Goal: Task Accomplishment & Management: Complete application form

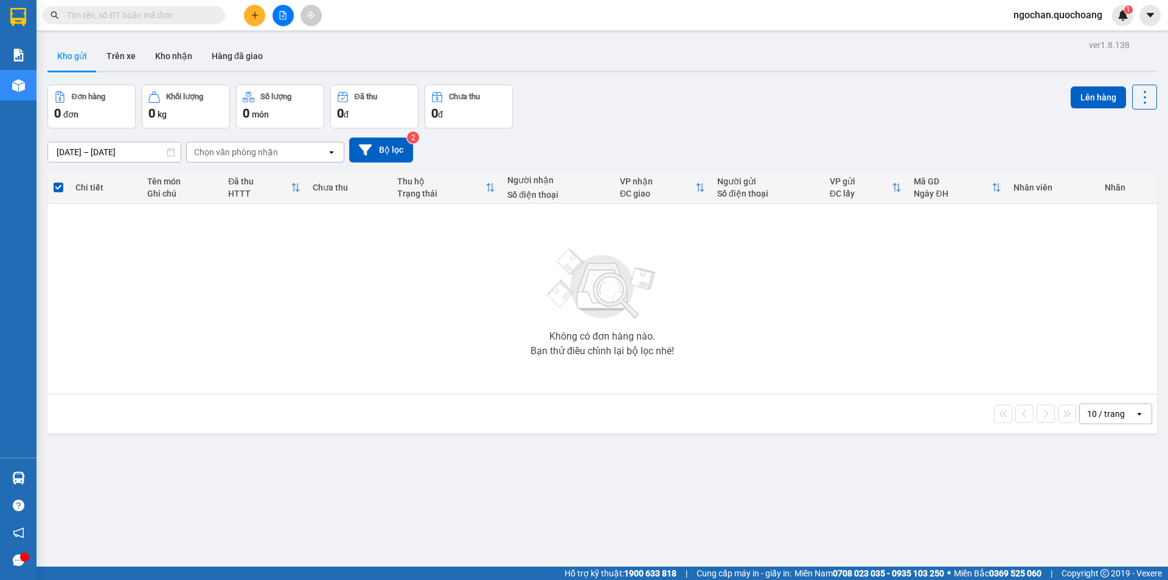
click at [1048, 15] on span "ngochan.quochoang" at bounding box center [1058, 14] width 108 height 15
click at [1039, 36] on span "Đăng xuất" at bounding box center [1062, 37] width 83 height 13
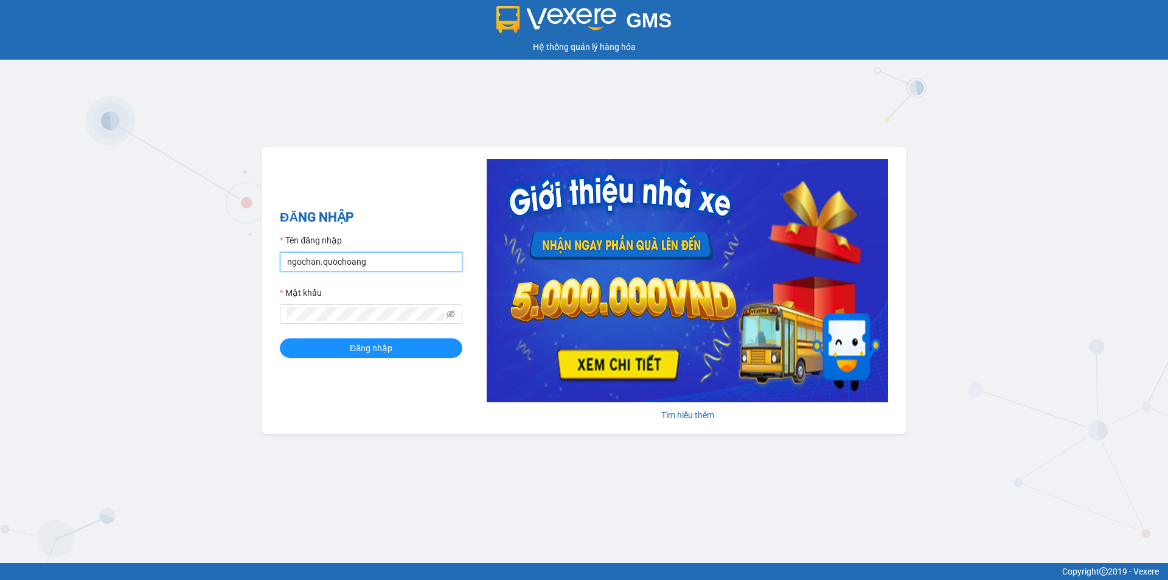
click at [371, 266] on input "ngochan.quochoang" at bounding box center [371, 261] width 182 height 19
type input "quyen.quochoang"
click at [424, 349] on button "Đăng nhập" at bounding box center [371, 347] width 182 height 19
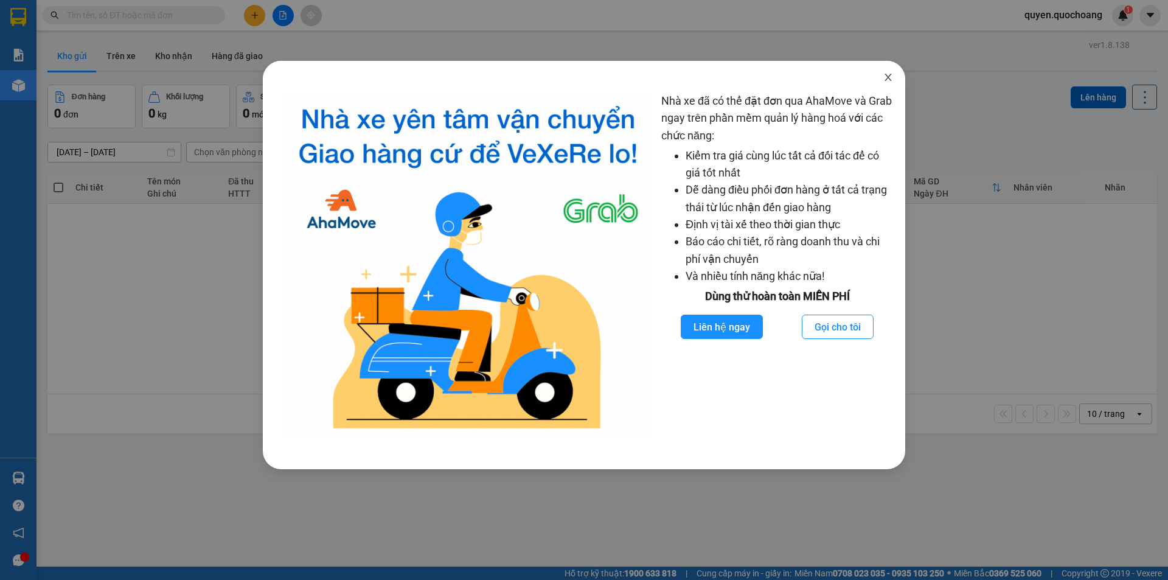
drag, startPoint x: 885, startPoint y: 78, endPoint x: 769, endPoint y: 106, distance: 118.8
click at [884, 78] on icon "close" at bounding box center [888, 77] width 10 height 10
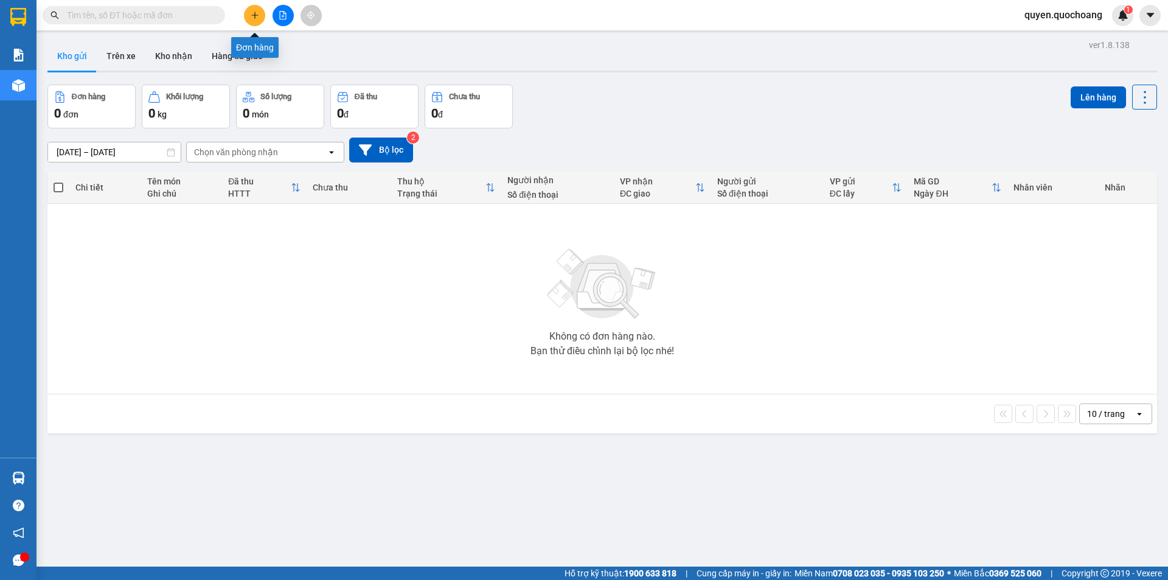
click at [255, 15] on icon "plus" at bounding box center [254, 15] width 7 height 1
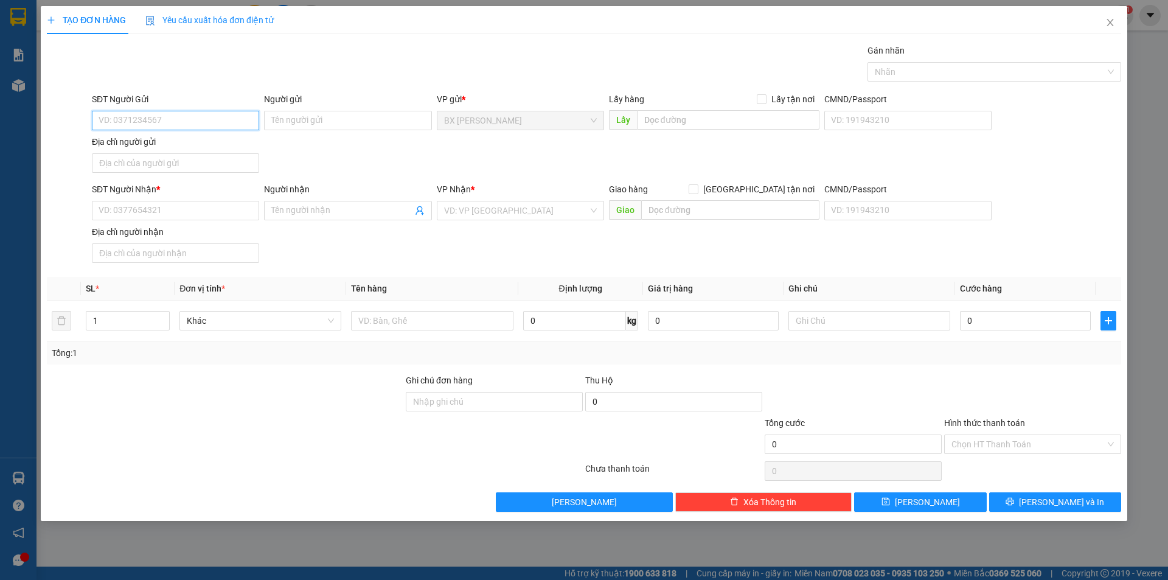
click at [221, 122] on input "SĐT Người Gửi" at bounding box center [175, 120] width 167 height 19
type input "0786937441"
click at [234, 145] on div "0786937441 - ANH MỸ" at bounding box center [175, 144] width 153 height 13
type input "ANH MỸ"
type input "0786937441"
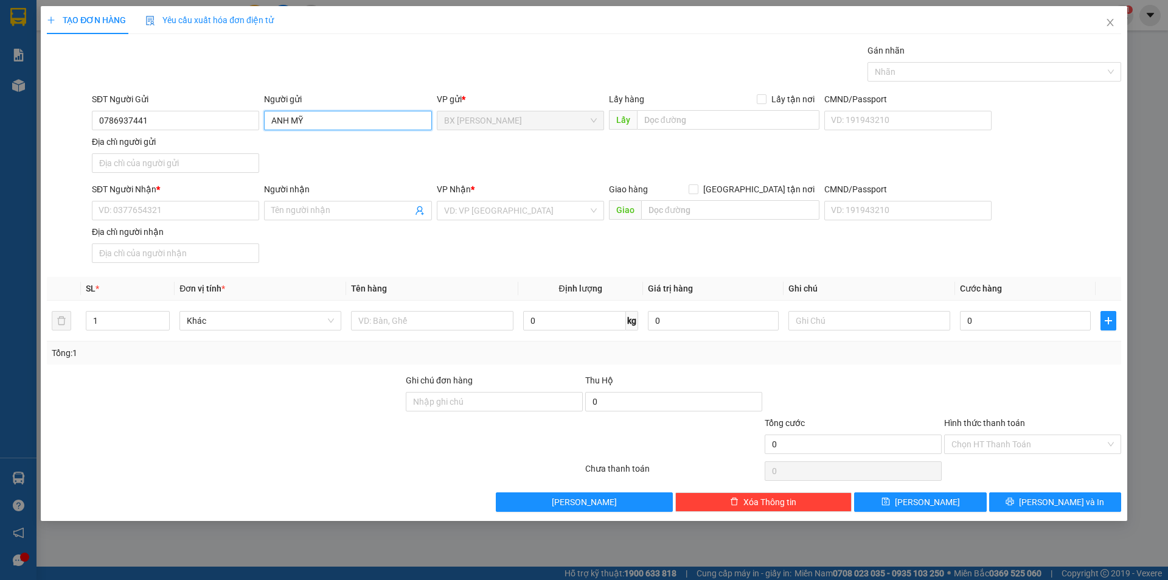
drag, startPoint x: 289, startPoint y: 117, endPoint x: 265, endPoint y: 122, distance: 24.2
click at [265, 122] on input "ANH MỸ" at bounding box center [347, 120] width 167 height 19
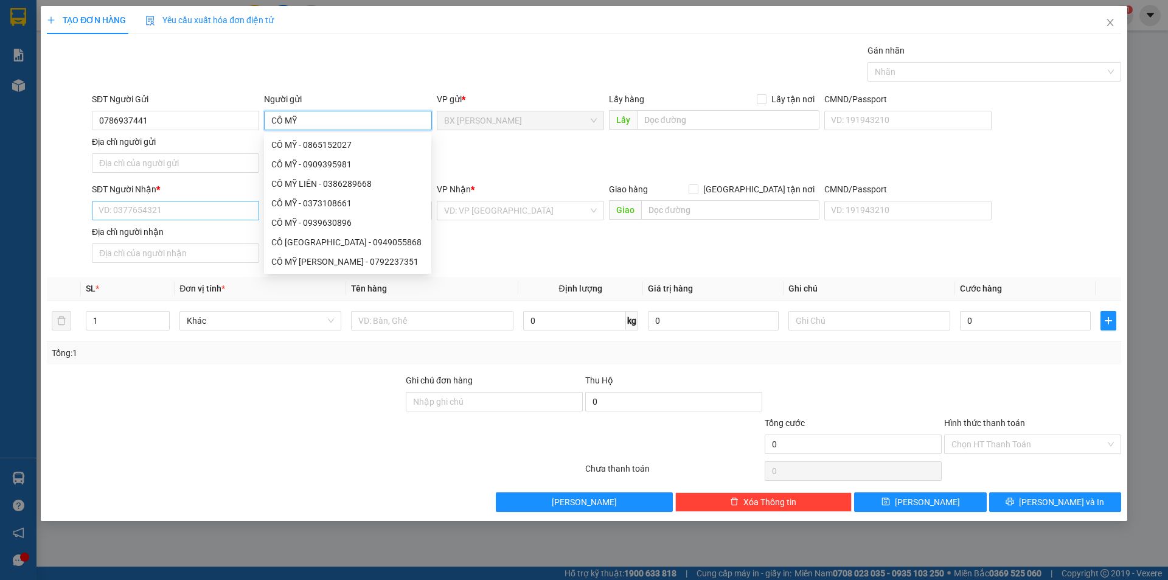
type input "CÔ MỸ"
click at [170, 213] on input "SĐT Người Nhận *" at bounding box center [175, 210] width 167 height 19
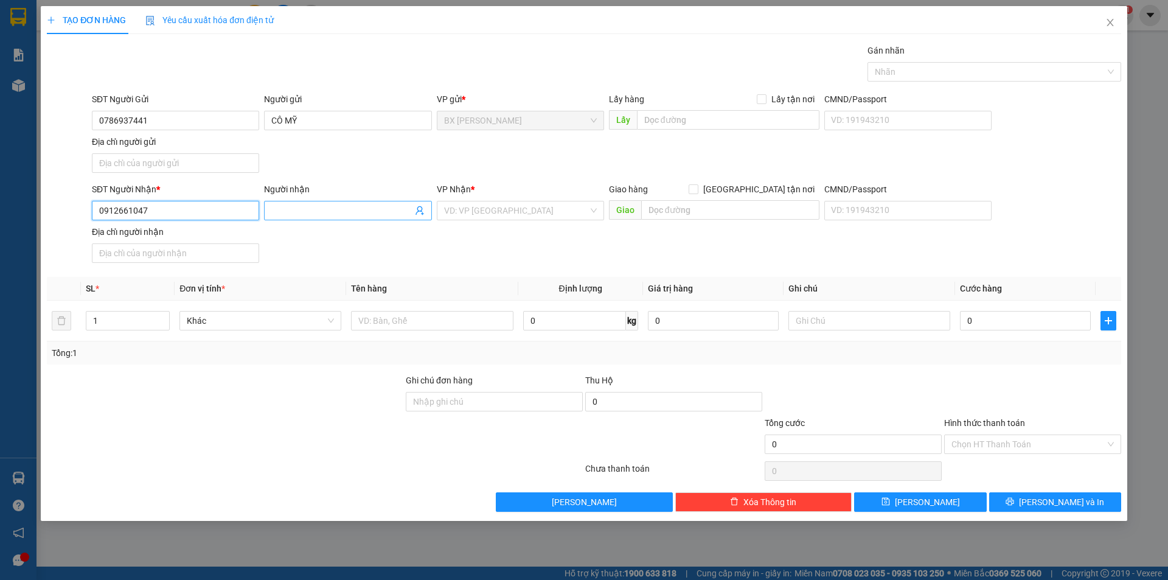
type input "0912661047"
click at [306, 210] on input "Người nhận" at bounding box center [341, 210] width 141 height 13
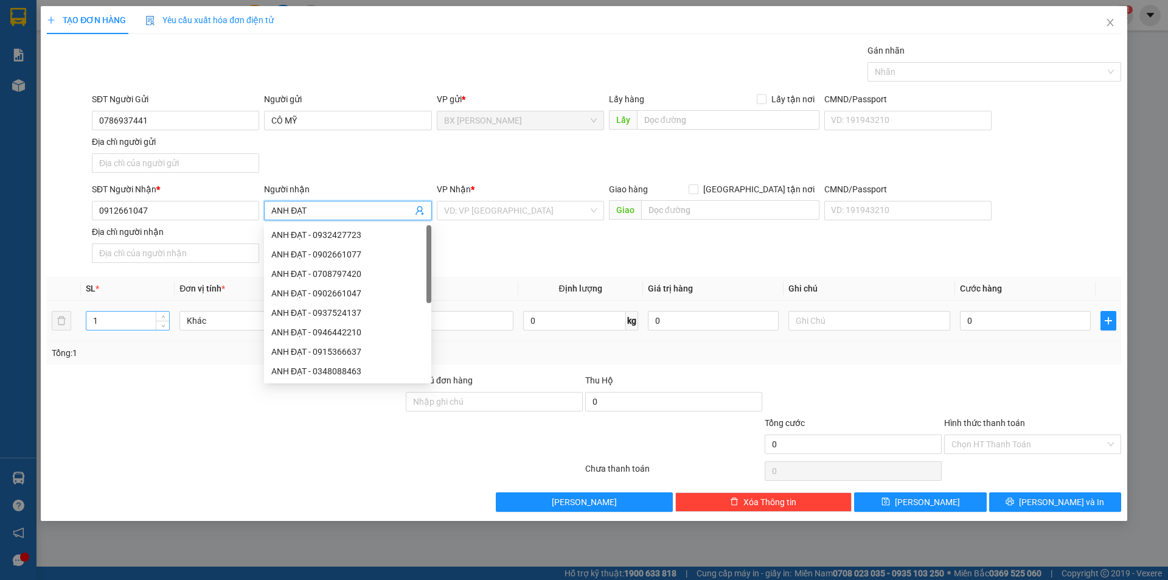
type input "ANH ĐẠT"
click at [123, 316] on input "1" at bounding box center [127, 320] width 83 height 18
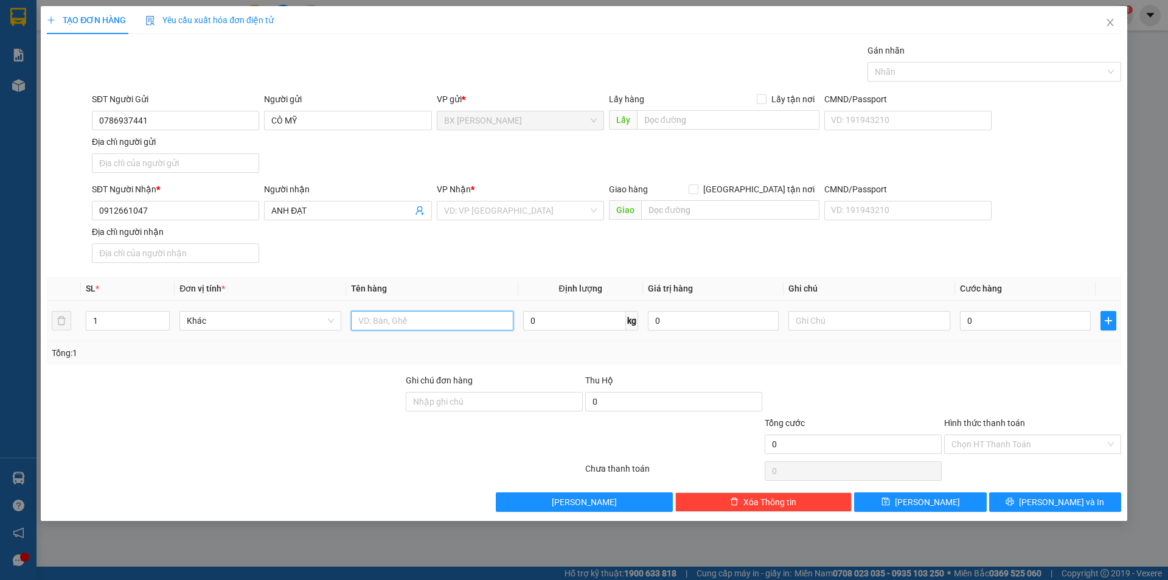
click at [440, 315] on input "text" at bounding box center [432, 320] width 162 height 19
click at [591, 215] on div "VD: VP Sài Gòn" at bounding box center [520, 210] width 167 height 19
type input "THÙNG"
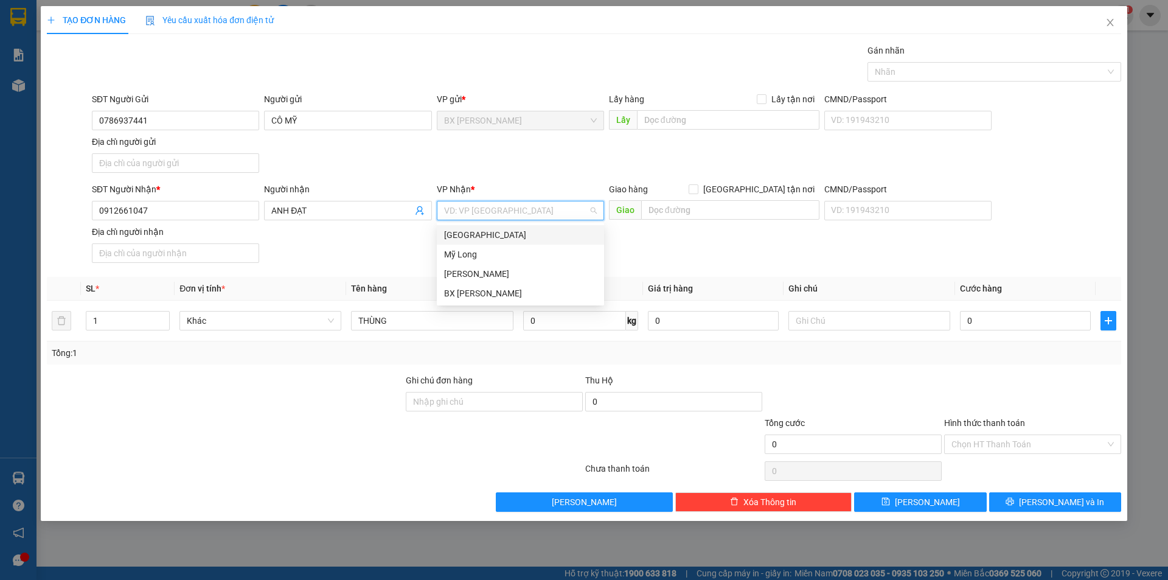
click at [510, 232] on div "[GEOGRAPHIC_DATA]" at bounding box center [520, 234] width 153 height 13
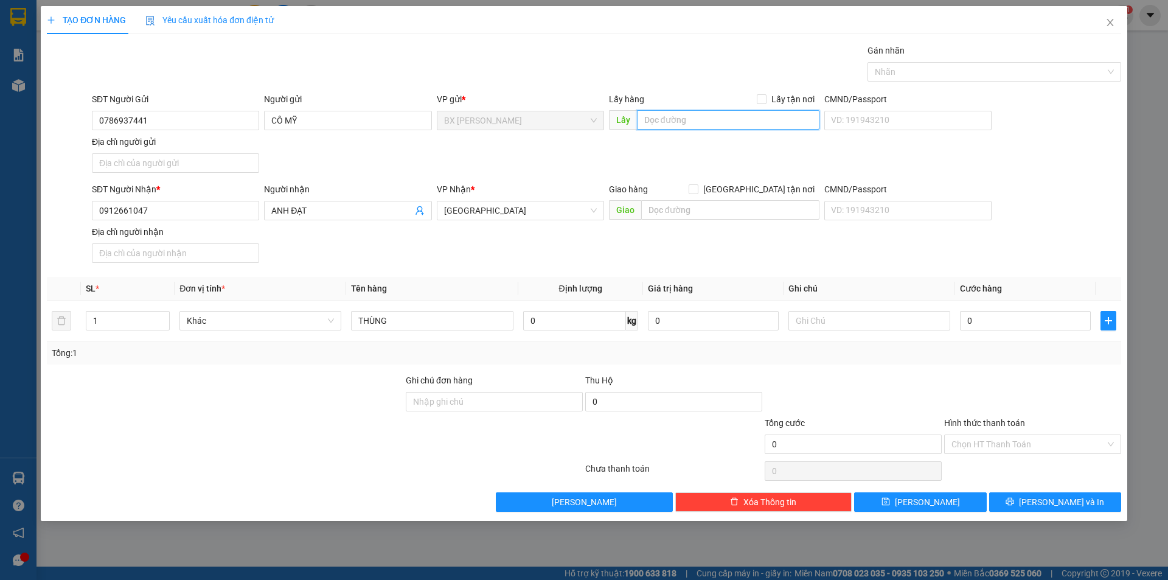
click at [678, 120] on input "text" at bounding box center [728, 119] width 182 height 19
type input "CX MỸ HỘI"
click at [1061, 500] on span "Lưu và In" at bounding box center [1061, 501] width 85 height 13
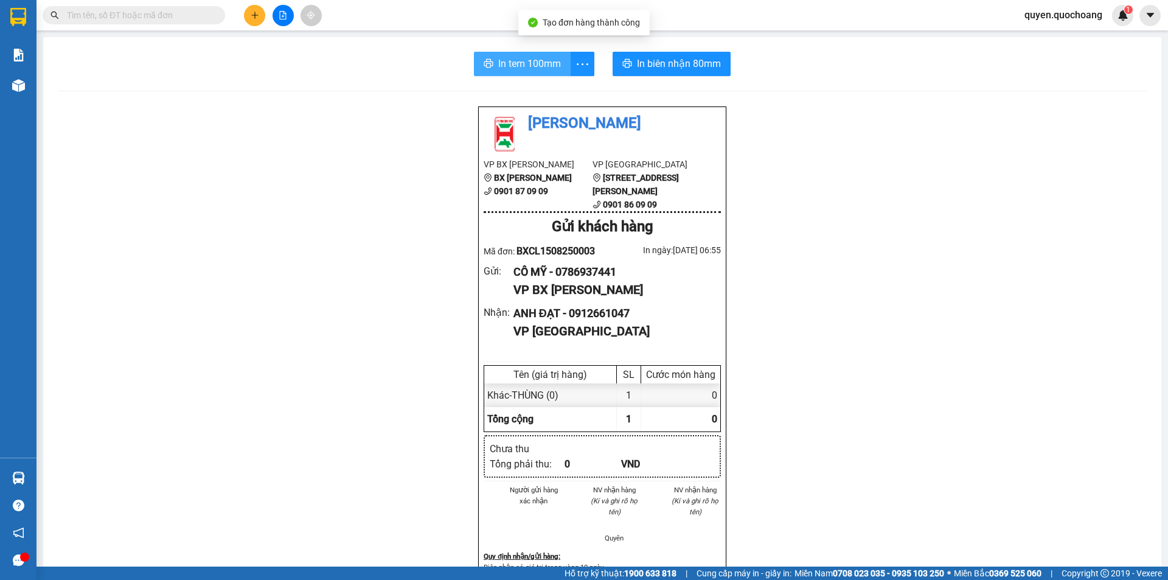
click at [541, 65] on span "In tem 100mm" at bounding box center [529, 63] width 63 height 15
click at [540, 59] on span "In tem 100mm" at bounding box center [529, 63] width 63 height 15
